Goal: Task Accomplishment & Management: Manage account settings

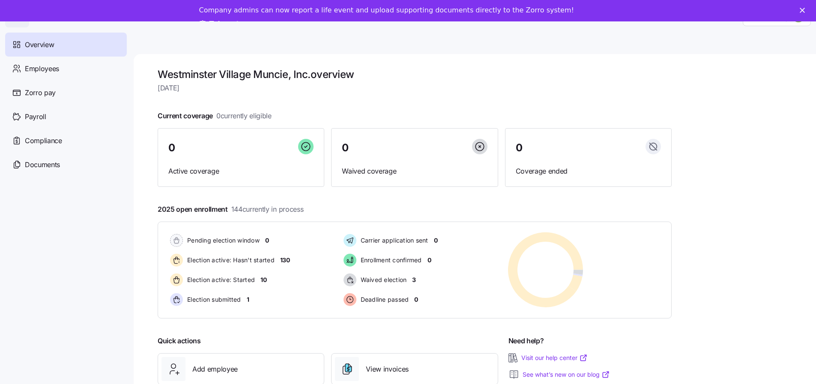
click at [809, 7] on div "Company admins can now report a life event and upload supporting documents dire…" at bounding box center [408, 17] width 816 height 28
click at [805, 11] on polygon "Close" at bounding box center [802, 10] width 5 height 5
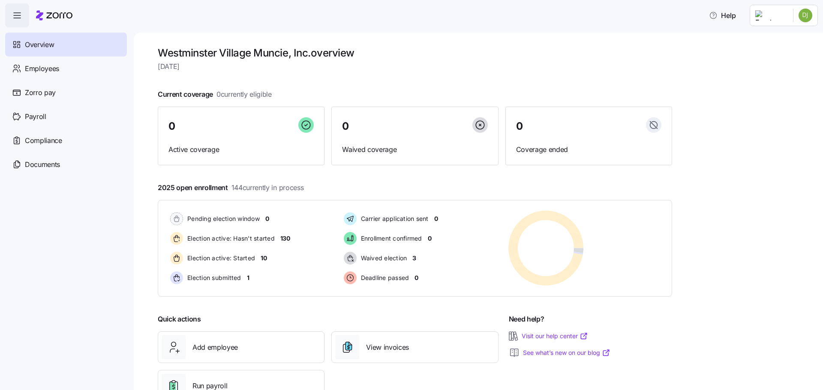
click at [807, 21] on html "Help Overview Employees Zorro pay Payroll Compliance Documents [GEOGRAPHIC_DATA…" at bounding box center [411, 192] width 823 height 385
click at [800, 35] on div "Personal view" at bounding box center [779, 38] width 51 height 9
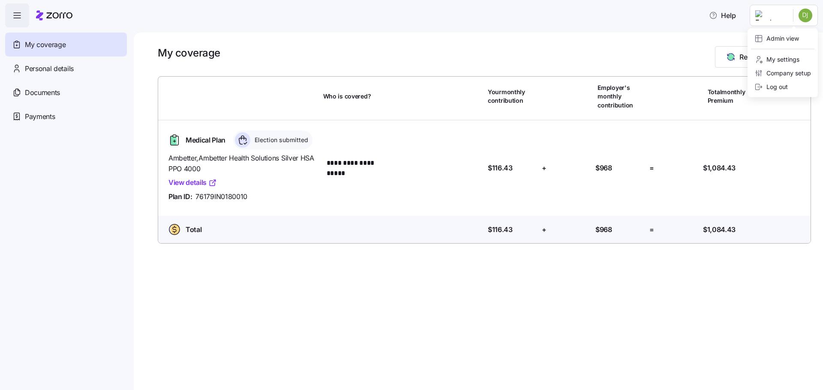
click at [804, 16] on html "**********" at bounding box center [411, 192] width 823 height 385
click at [800, 37] on div "Admin view" at bounding box center [782, 39] width 63 height 14
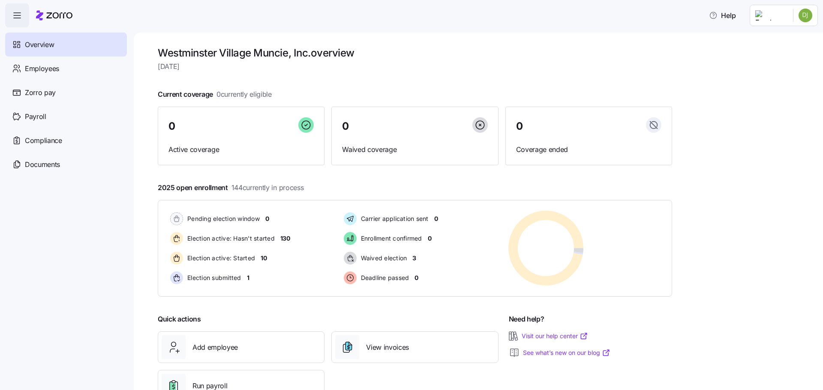
click at [804, 16] on html "Help Overview Employees Zorro pay Payroll Compliance Documents [GEOGRAPHIC_DATA…" at bounding box center [411, 192] width 823 height 385
click at [795, 90] on div "Log out" at bounding box center [782, 87] width 63 height 14
